Goal: Task Accomplishment & Management: Manage account settings

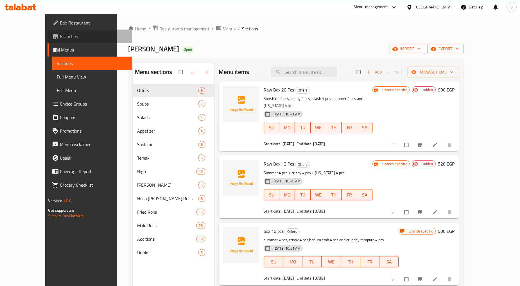
click at [60, 35] on span "Branches" at bounding box center [94, 36] width 68 height 7
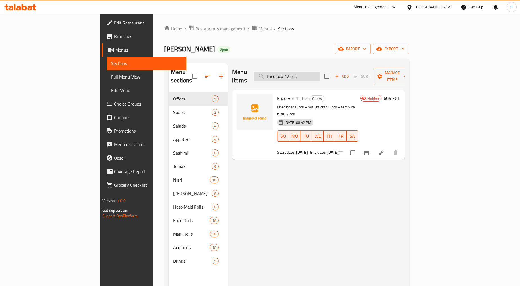
click at [320, 71] on input "fried box 12 pcs" at bounding box center [287, 76] width 66 height 10
click at [385, 149] on icon at bounding box center [381, 152] width 7 height 7
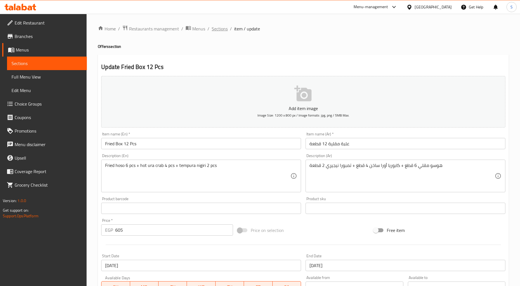
click at [221, 26] on span "Sections" at bounding box center [220, 28] width 16 height 7
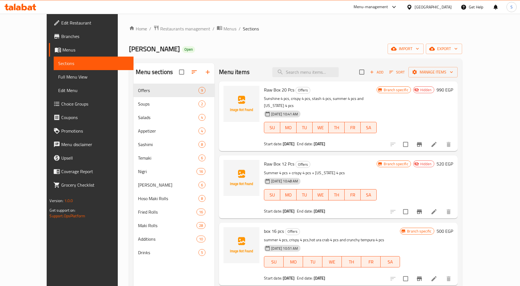
click at [318, 77] on div "Menu items Add Sort Manage items" at bounding box center [338, 72] width 238 height 18
click at [318, 72] on input "search" at bounding box center [305, 72] width 66 height 10
paste input "fried box 20 pcs"
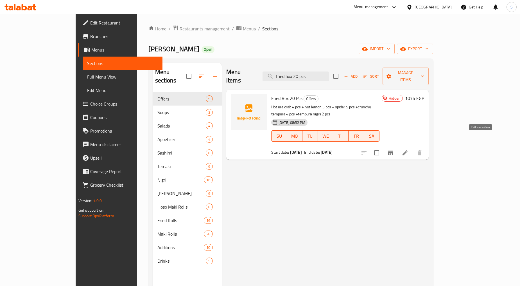
type input "fried box 20 pcs"
click at [408, 149] on icon at bounding box center [405, 152] width 7 height 7
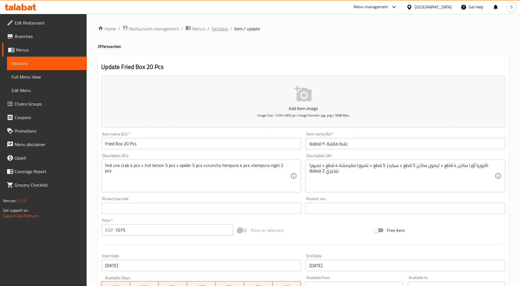
click at [221, 30] on span "Sections" at bounding box center [220, 28] width 16 height 7
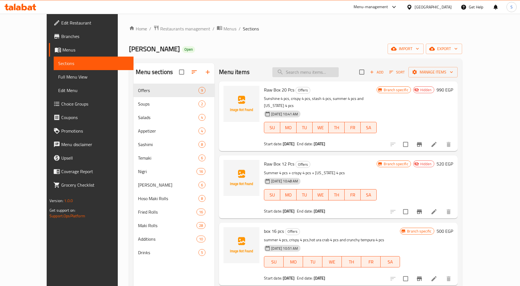
click at [314, 72] on input "search" at bounding box center [305, 72] width 66 height 10
paste input "raw box 12 pcs"
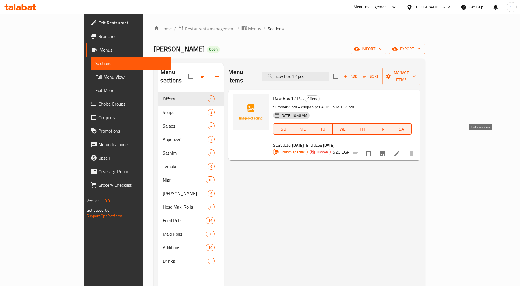
type input "raw box 12 pcs"
click at [400, 150] on icon at bounding box center [397, 153] width 7 height 7
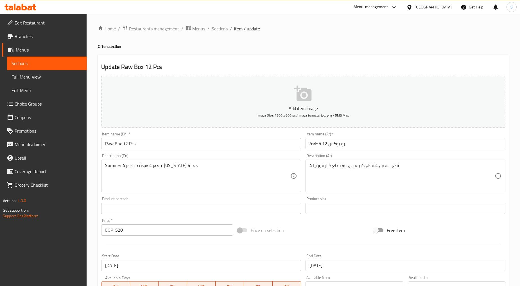
drag, startPoint x: 215, startPoint y: 30, endPoint x: 225, endPoint y: 35, distance: 11.7
click at [215, 30] on span "Sections" at bounding box center [220, 28] width 16 height 7
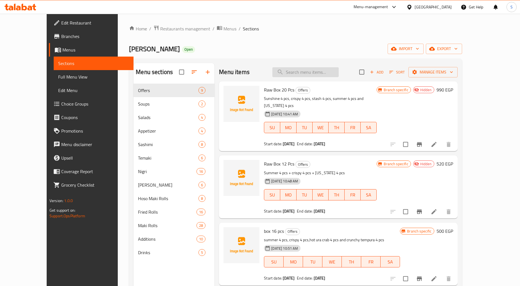
click at [309, 74] on input "search" at bounding box center [305, 72] width 66 height 10
paste input "raw box 20 pcs"
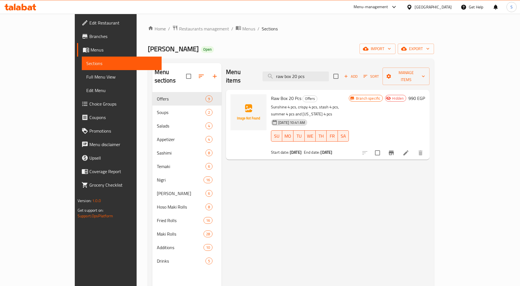
type input "raw box 20 pcs"
click at [414, 148] on li at bounding box center [406, 153] width 16 height 10
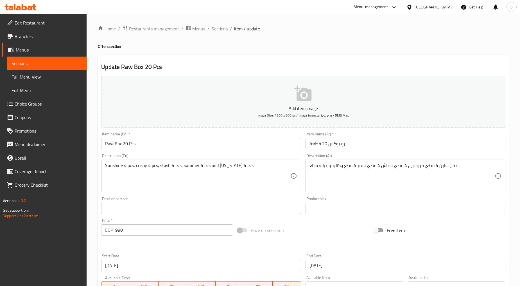
click at [214, 31] on span "Sections" at bounding box center [220, 28] width 16 height 7
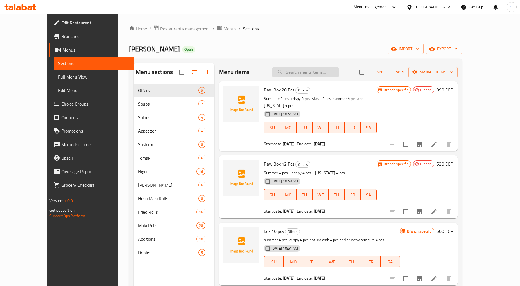
drag, startPoint x: 313, startPoint y: 78, endPoint x: 310, endPoint y: 71, distance: 7.4
click at [314, 78] on div "Menu items Add Sort Manage items" at bounding box center [338, 72] width 238 height 18
click at [310, 71] on input "search" at bounding box center [305, 72] width 66 height 10
paste input "raw box 30 pcs"
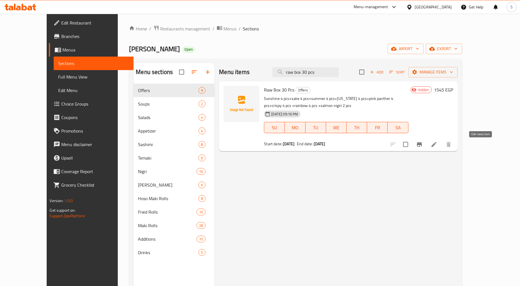
type input "raw box 30 pcs"
click at [437, 143] on icon at bounding box center [433, 144] width 5 height 5
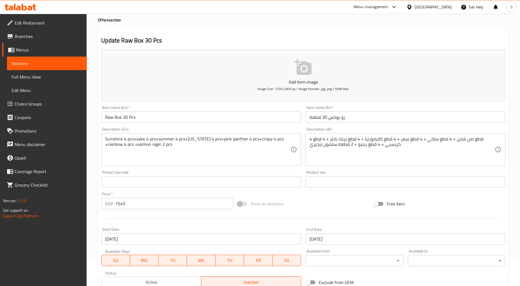
scroll to position [62, 0]
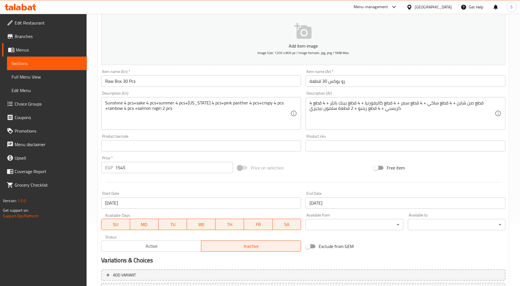
click at [250, 10] on div "Menu-management [GEOGRAPHIC_DATA] Get Help S" at bounding box center [260, 6] width 520 height 13
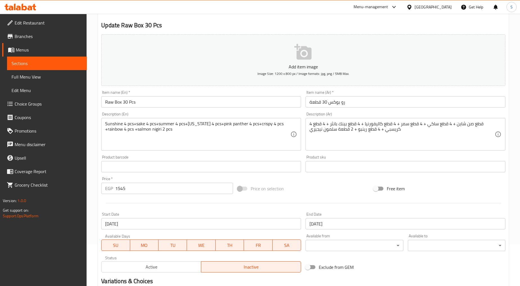
scroll to position [0, 0]
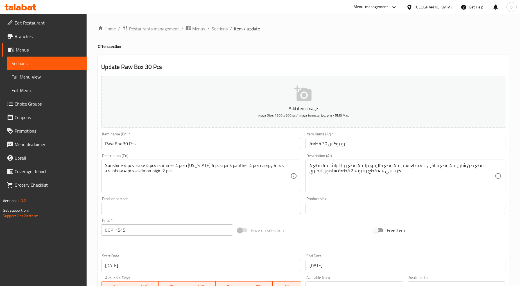
click at [218, 30] on span "Sections" at bounding box center [220, 28] width 16 height 7
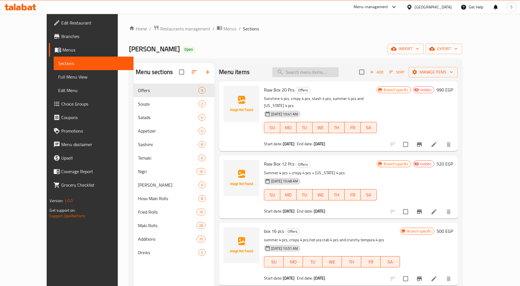
click at [313, 72] on input "search" at bounding box center [305, 72] width 66 height 10
paste input "Mix box 30 pcs"
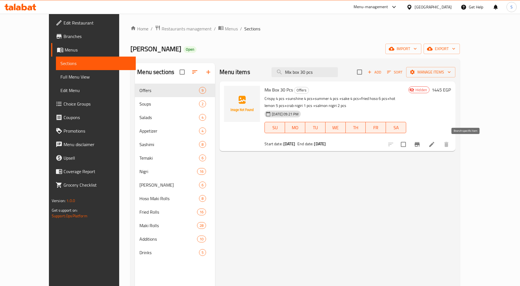
type input "Mix box 30 pcs"
click at [435, 141] on icon at bounding box center [431, 144] width 7 height 7
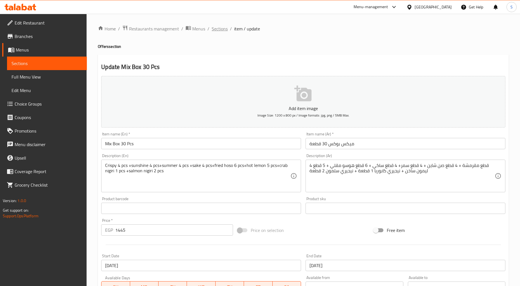
click at [217, 30] on span "Sections" at bounding box center [220, 28] width 16 height 7
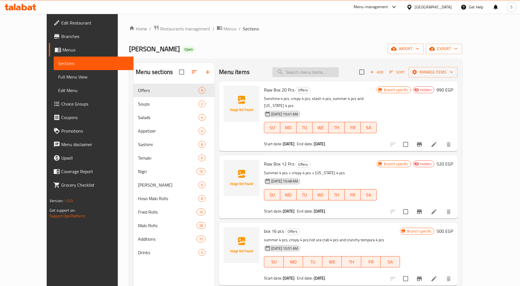
click at [328, 74] on input "search" at bounding box center [305, 72] width 66 height 10
paste input "2267824630"
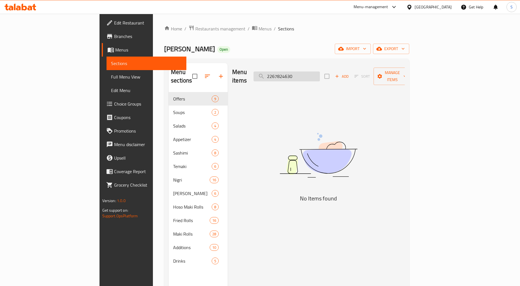
click at [301, 71] on input "2267824630" at bounding box center [287, 76] width 66 height 10
click at [308, 71] on input "2267824630" at bounding box center [287, 76] width 66 height 10
paste input "Mix box 30 pcs"
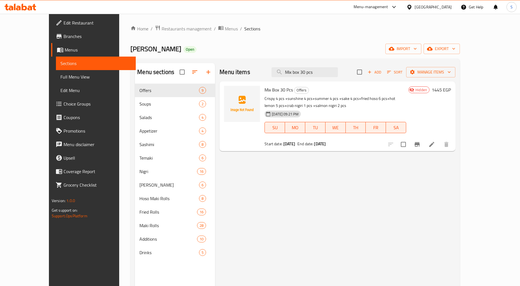
type input "Mix box 30 pcs"
click at [440, 144] on li at bounding box center [432, 144] width 16 height 10
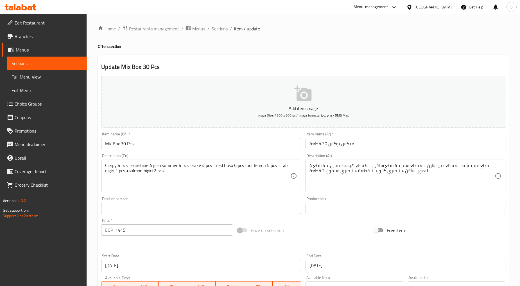
click at [221, 27] on span "Sections" at bounding box center [220, 28] width 16 height 7
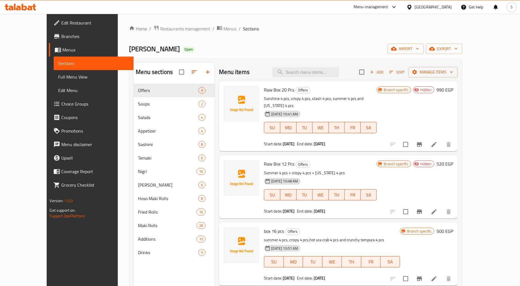
click at [378, 38] on div "Home / Restaurants management / Menus / Sections Joia Sushi Open import export …" at bounding box center [295, 189] width 333 height 328
click at [302, 72] on input "search" at bounding box center [305, 72] width 66 height 10
paste input "Summer box talabat"
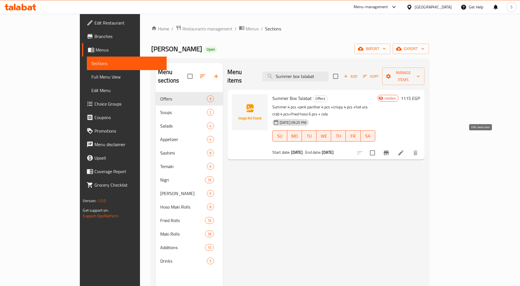
type input "Summer box talabat"
click at [404, 149] on icon at bounding box center [400, 152] width 7 height 7
